Goal: Information Seeking & Learning: Learn about a topic

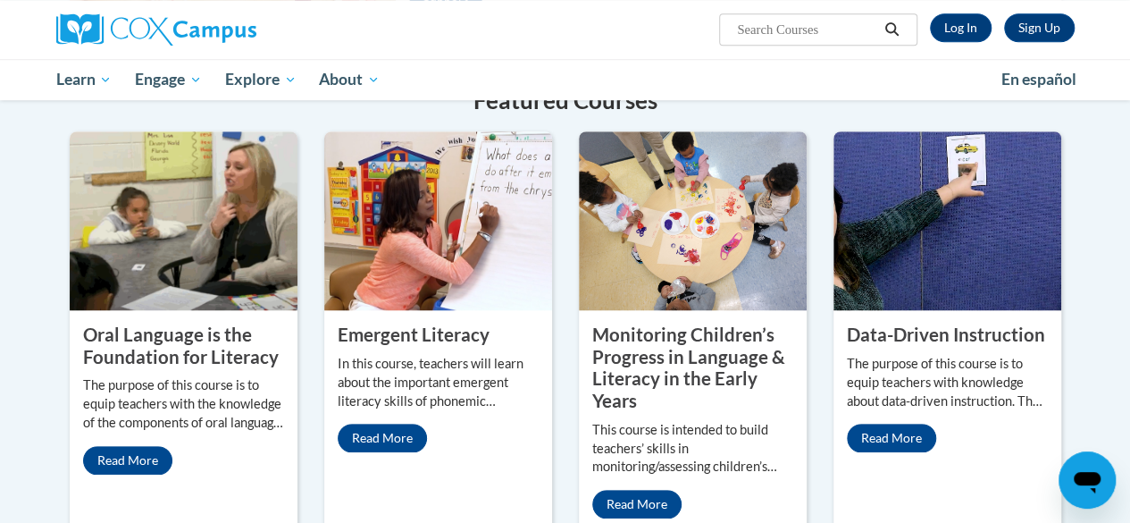
scroll to position [653, 0]
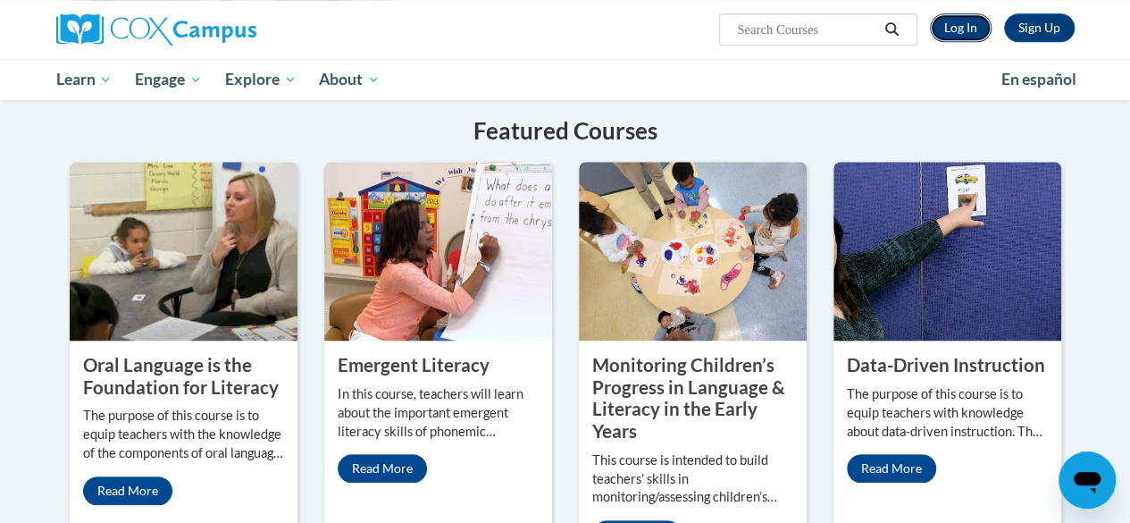
click at [975, 25] on link "Log In" at bounding box center [961, 27] width 62 height 29
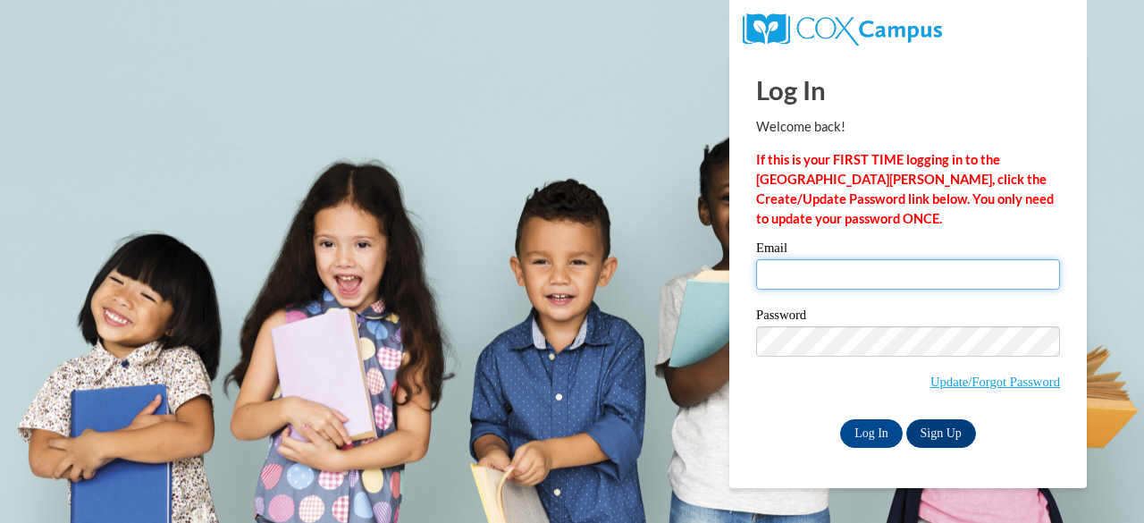
click at [795, 281] on input "Email" at bounding box center [908, 274] width 304 height 30
type input "nicole.penson@doe.k12.ga.us"
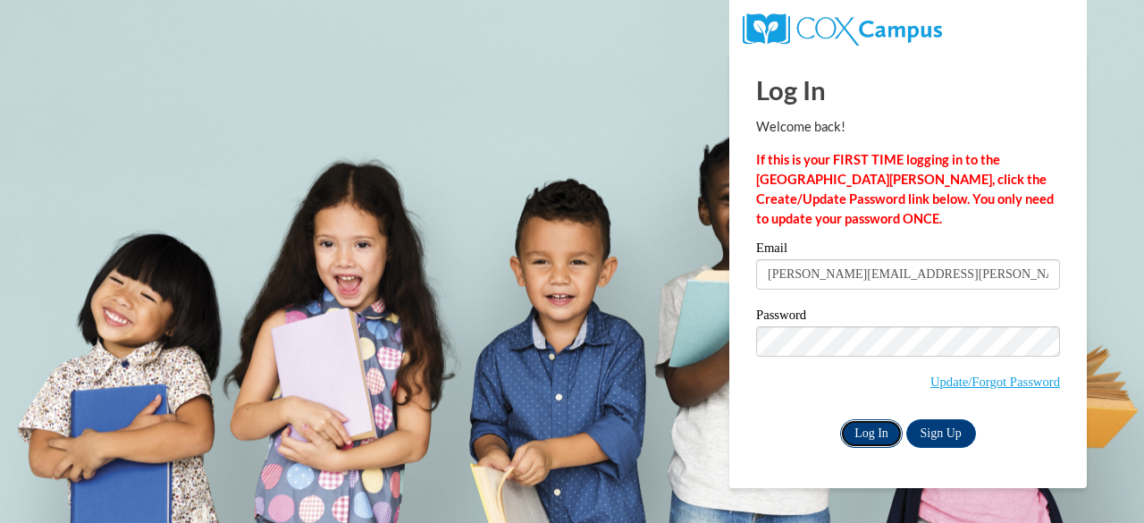
click at [883, 428] on input "Log In" at bounding box center [871, 433] width 63 height 29
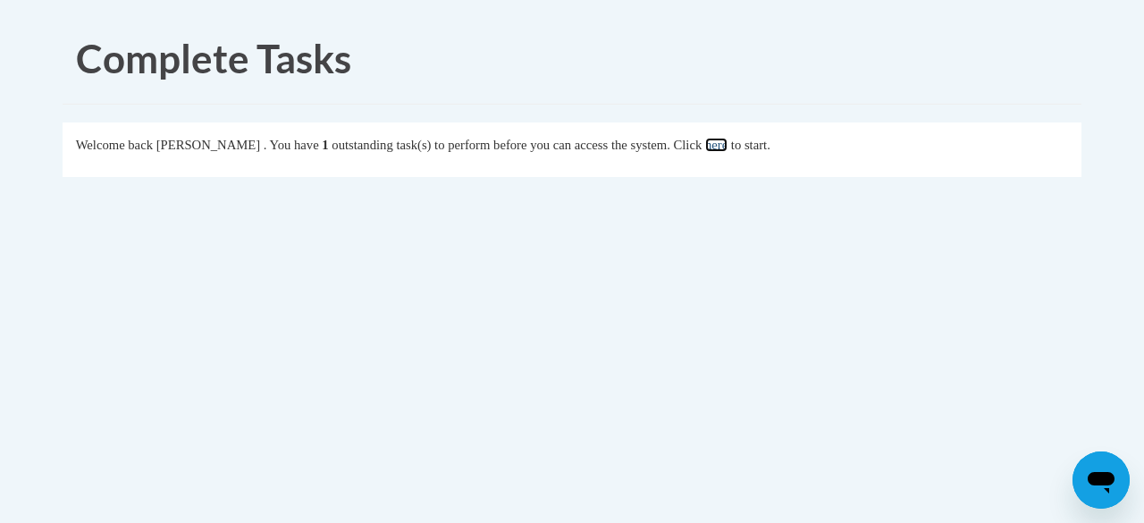
click at [727, 144] on link "here" at bounding box center [716, 145] width 22 height 14
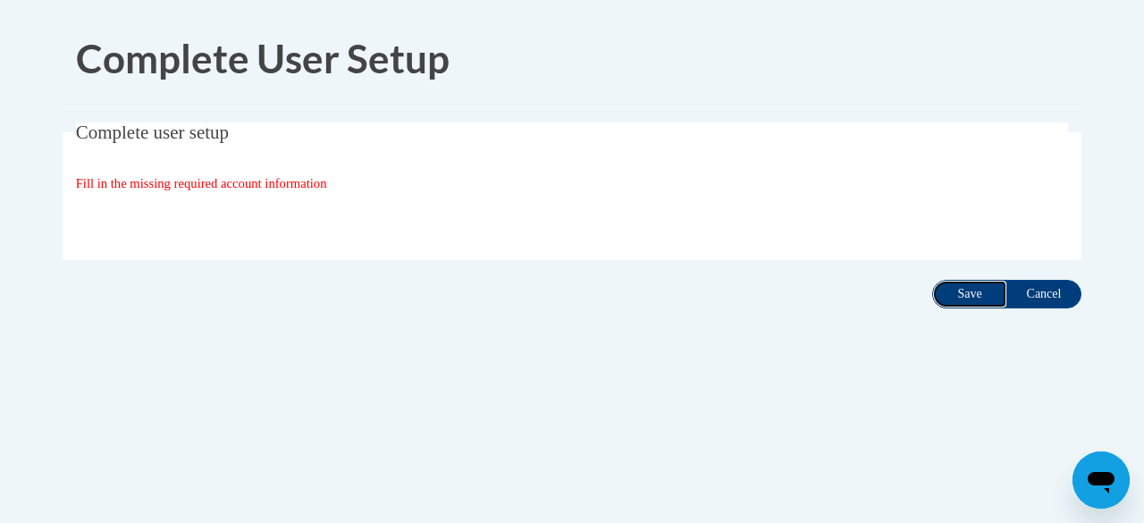
click at [969, 300] on input "Save" at bounding box center [969, 294] width 75 height 29
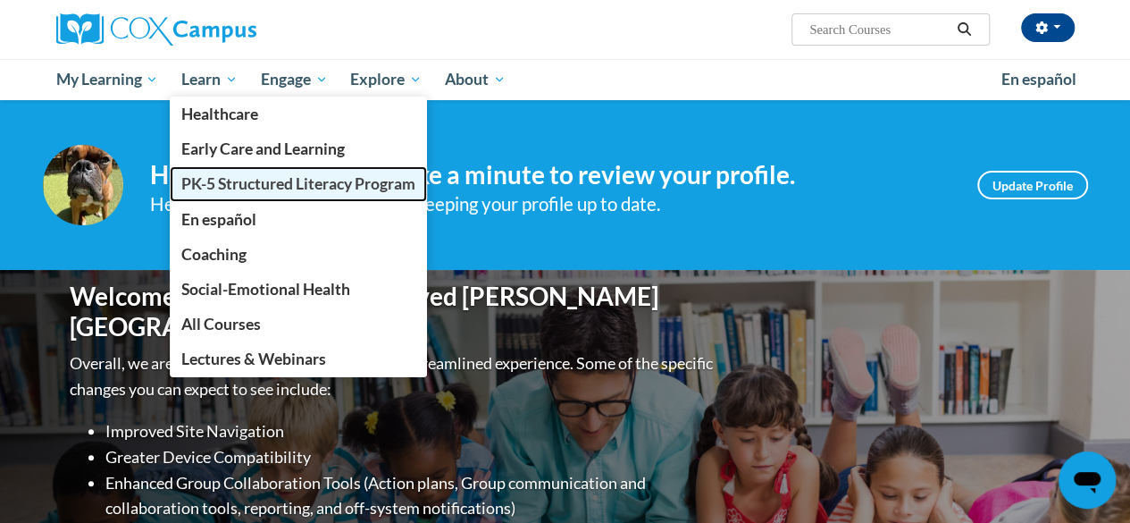
click at [239, 191] on span "PK-5 Structured Literacy Program" at bounding box center [298, 183] width 234 height 19
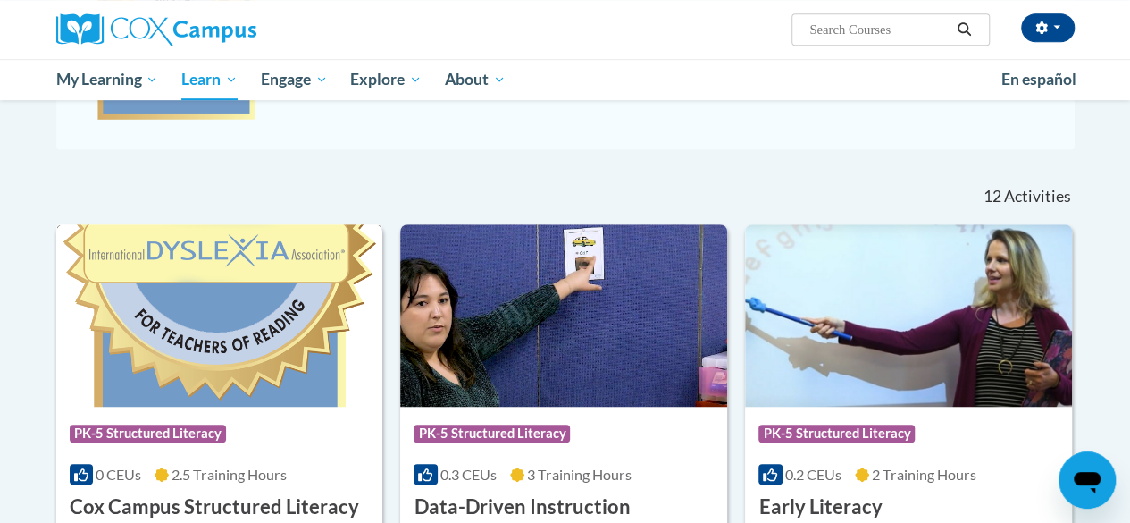
click at [265, 327] on img at bounding box center [219, 315] width 327 height 182
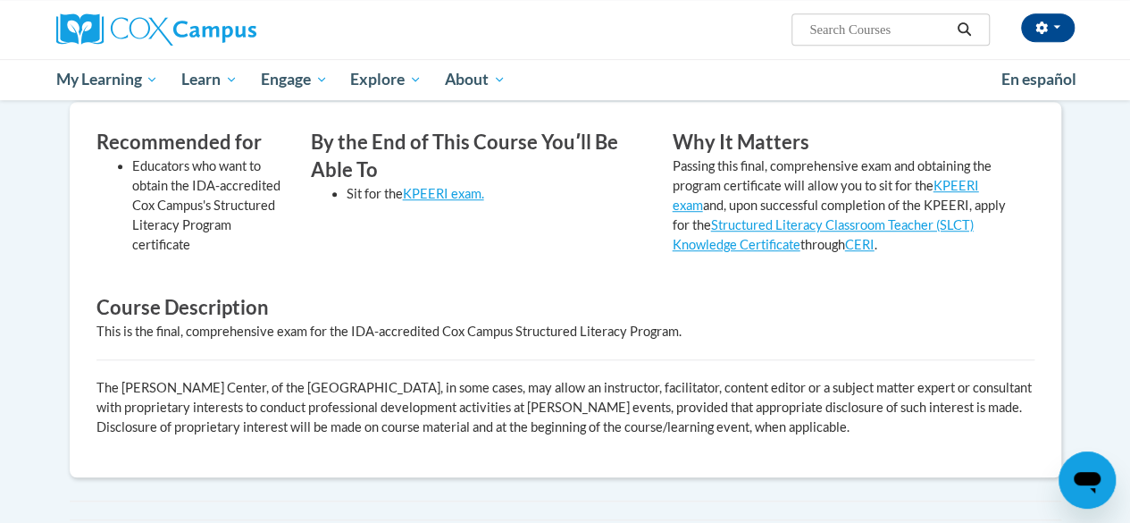
scroll to position [529, 0]
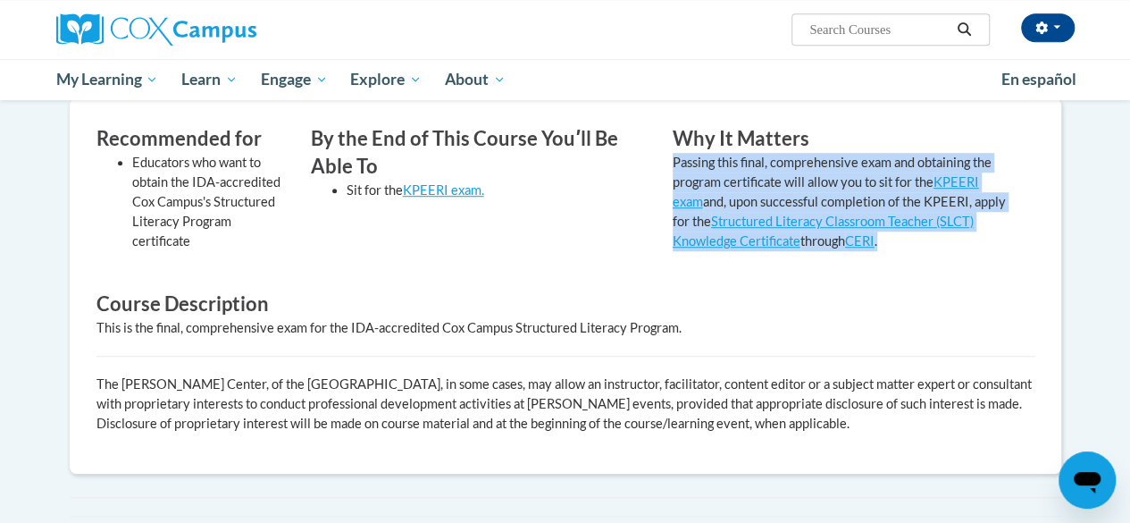
drag, startPoint x: 953, startPoint y: 251, endPoint x: 661, endPoint y: 163, distance: 304.4
click at [661, 163] on div "Why It Matters Passing this final, comprehensive exam and obtaining the program…" at bounding box center [840, 194] width 362 height 139
copy p "Passing this final, comprehensive exam and obtaining the program certificate wi…"
drag, startPoint x: 379, startPoint y: 410, endPoint x: 542, endPoint y: 51, distance: 394.7
click at [379, 410] on p "The Rollins Center, of the Atlanta Speech School, in some cases, may allow an i…" at bounding box center [566, 403] width 938 height 59
